Goal: Transaction & Acquisition: Purchase product/service

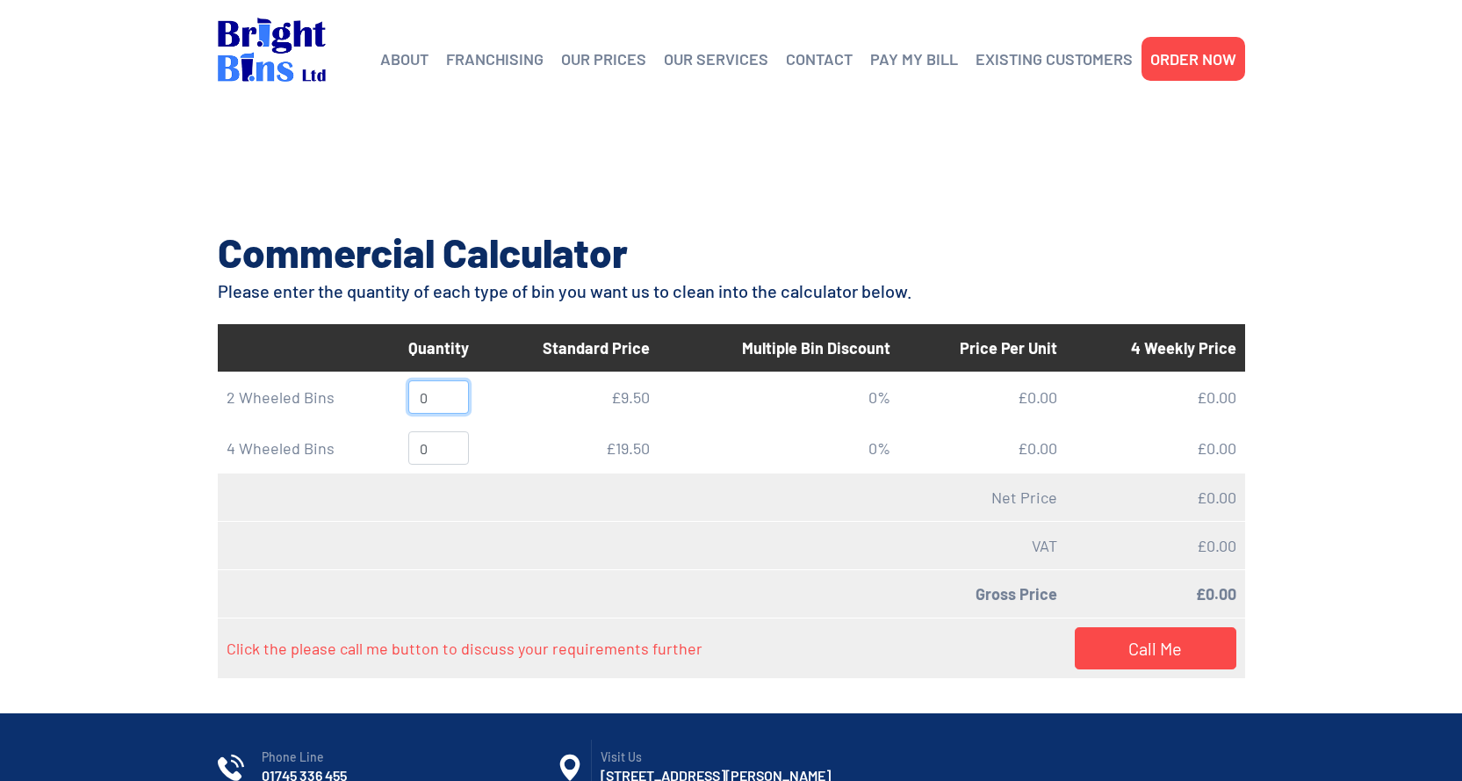
drag, startPoint x: 436, startPoint y: 405, endPoint x: 440, endPoint y: 392, distance: 13.6
click at [435, 404] on input "0" at bounding box center [438, 396] width 61 height 33
type input "2"
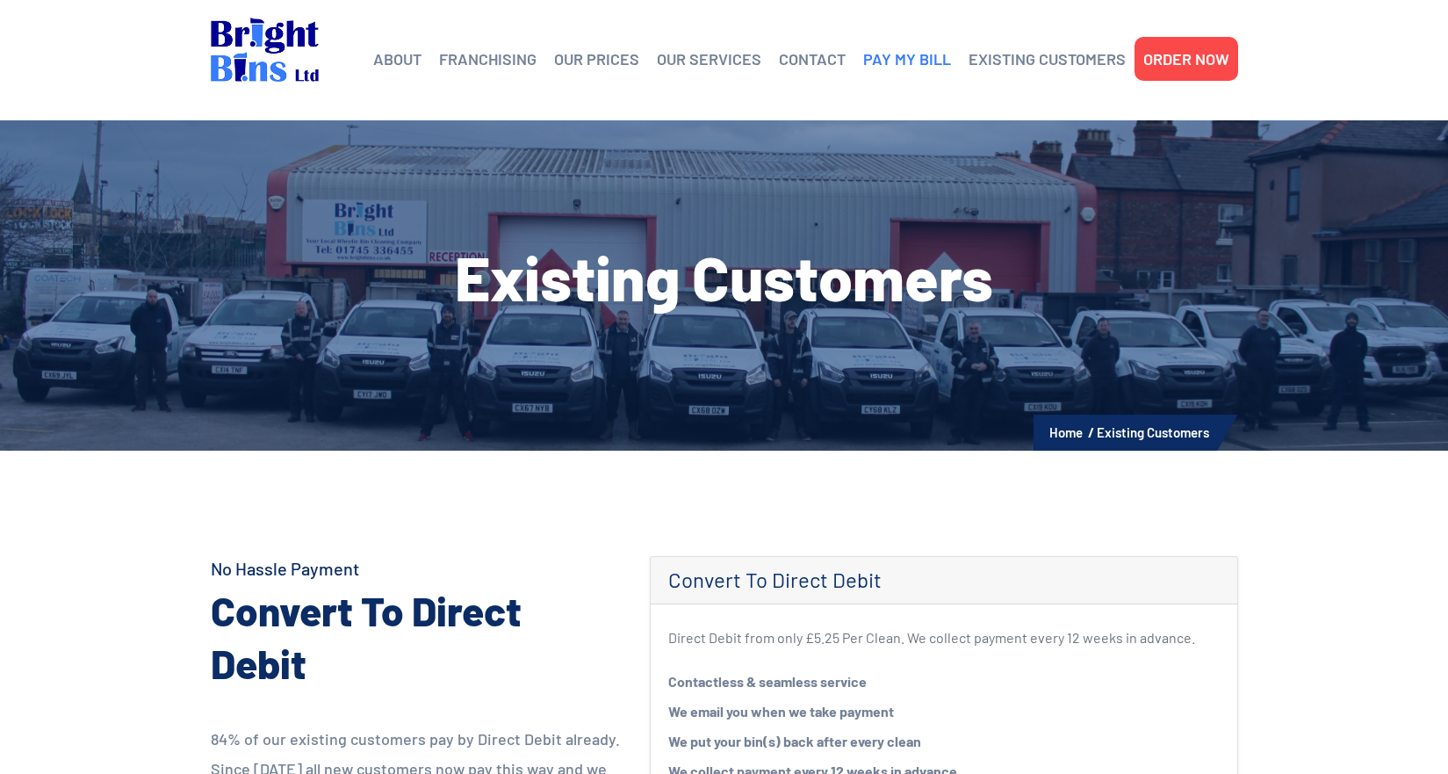
click at [920, 66] on link "PAY MY BILL" at bounding box center [907, 59] width 88 height 26
